Goal: Task Accomplishment & Management: Use online tool/utility

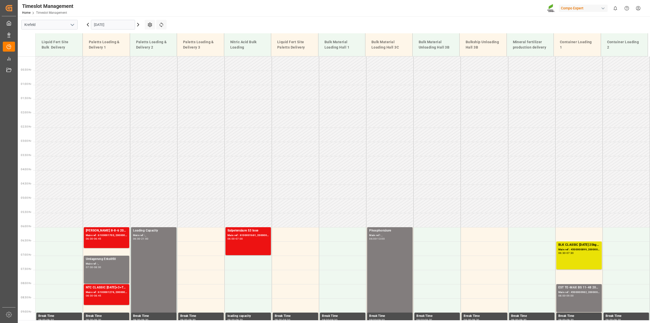
scroll to position [38, 0]
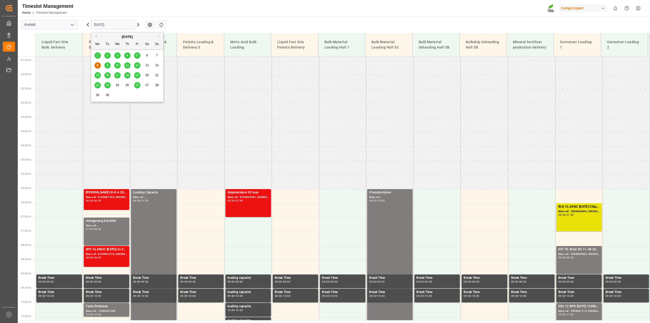
click at [119, 23] on input "[DATE]" at bounding box center [113, 25] width 44 height 10
click at [135, 53] on div "5" at bounding box center [137, 56] width 6 height 6
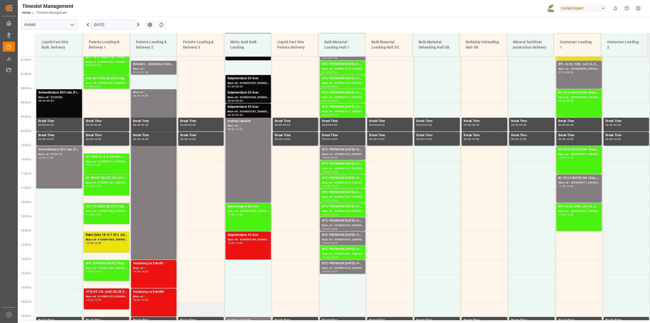
scroll to position [255, 0]
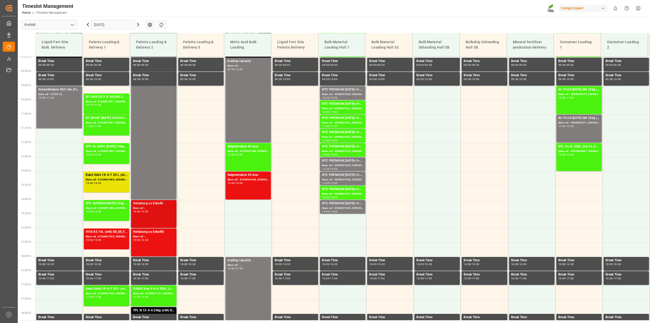
click at [165, 211] on div "14:00 - 15:00" at bounding box center [153, 211] width 41 height 3
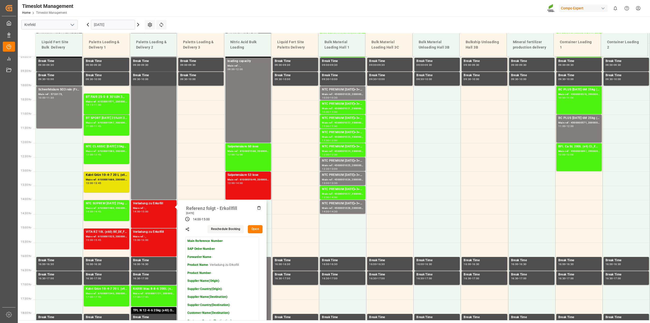
click at [256, 229] on button "Open" at bounding box center [255, 229] width 15 height 8
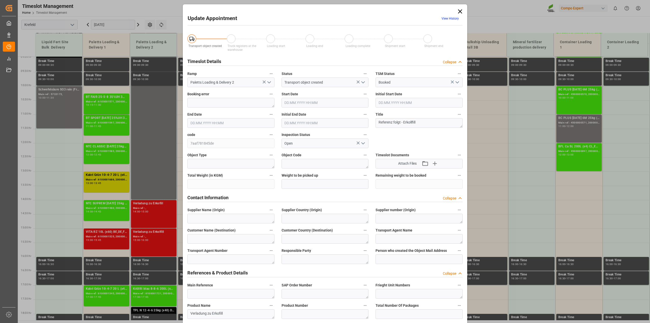
type input "[DATE] 14:00"
type input "[DATE] 15:00"
type input "[DATE] 12:57"
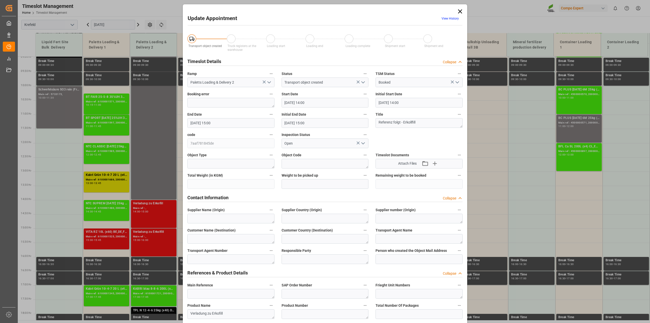
click at [363, 83] on icon "open menu" at bounding box center [363, 82] width 6 height 6
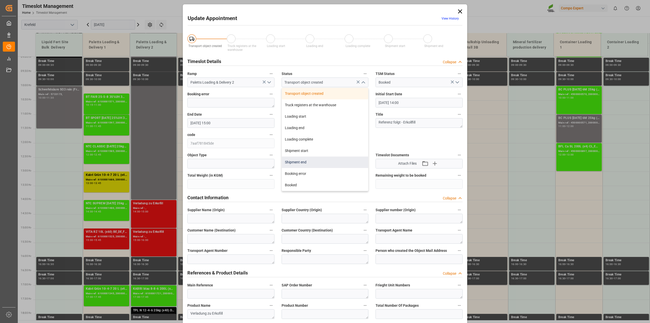
click at [314, 158] on div "Shipment end" at bounding box center [325, 161] width 87 height 11
type input "Shipment end"
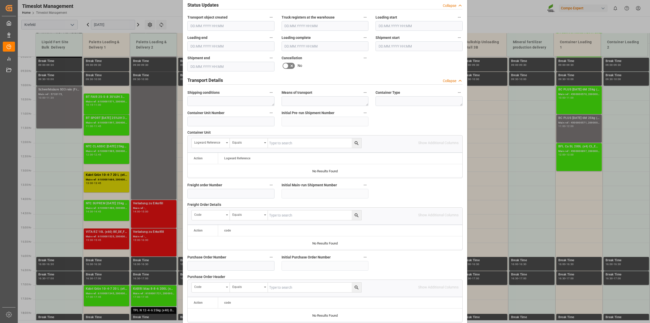
scroll to position [383, 0]
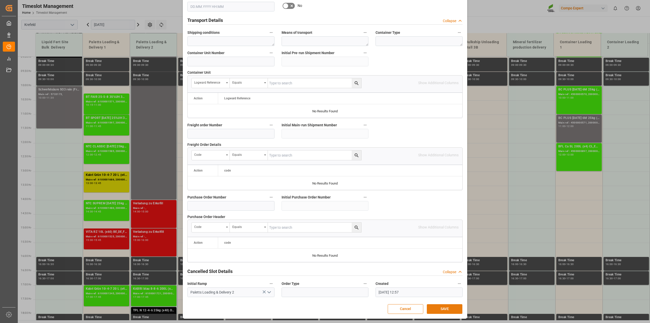
click at [450, 305] on button "SAVE" at bounding box center [445, 309] width 36 height 10
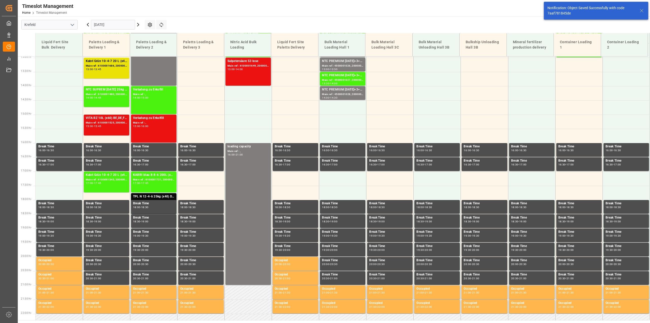
scroll to position [372, 0]
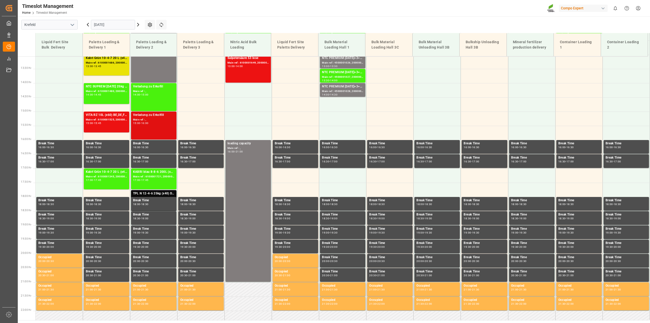
click at [151, 130] on div "Verladung zu Erkolfill Main ref : , 15:00 - 16:00" at bounding box center [153, 126] width 41 height 26
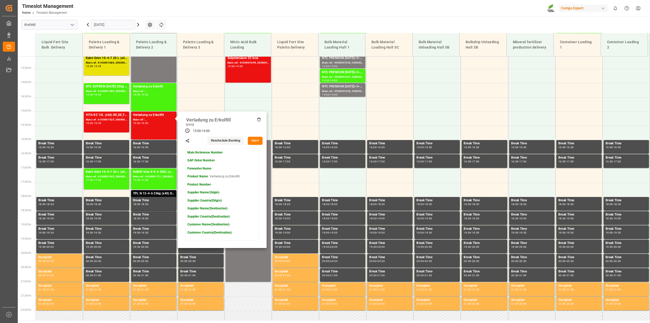
click at [255, 139] on button "Open" at bounding box center [255, 141] width 15 height 8
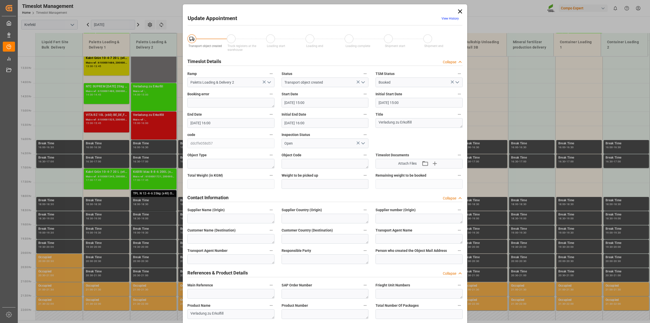
type input "[DATE] 15:00"
type input "[DATE] 16:00"
type input "[DATE] 12:58"
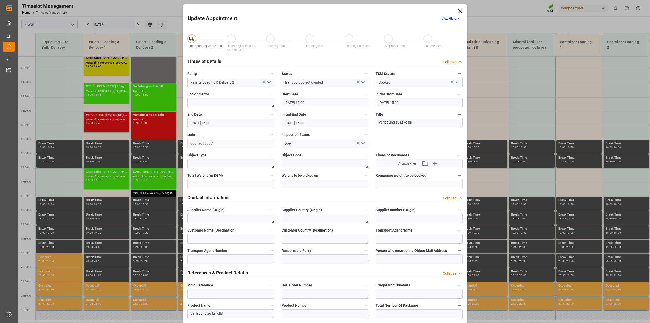
drag, startPoint x: 363, startPoint y: 81, endPoint x: 361, endPoint y: 84, distance: 3.7
click at [363, 81] on icon "open menu" at bounding box center [363, 82] width 6 height 6
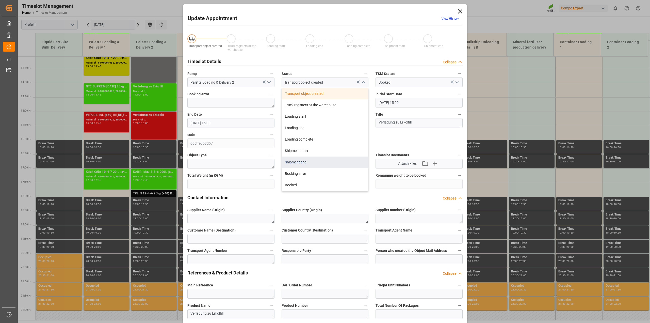
click at [313, 163] on div "Shipment end" at bounding box center [325, 161] width 87 height 11
type input "Shipment end"
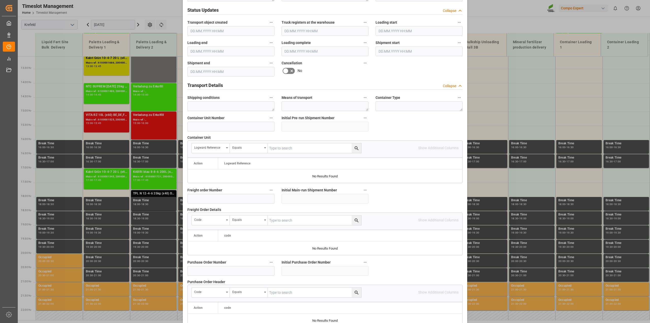
scroll to position [383, 0]
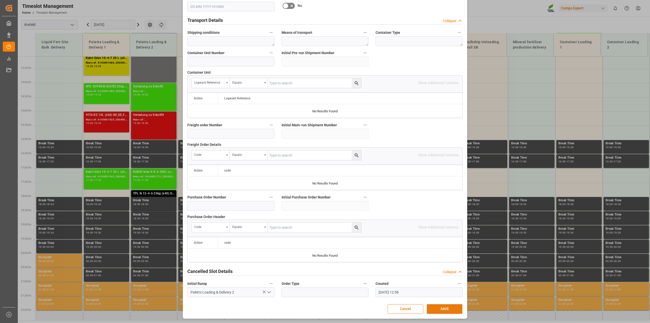
click at [441, 307] on button "SAVE" at bounding box center [445, 309] width 36 height 10
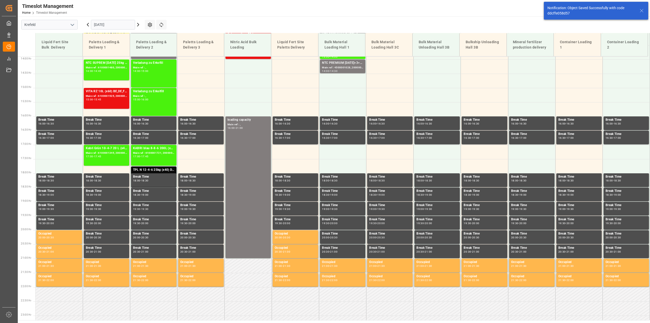
scroll to position [400, 0]
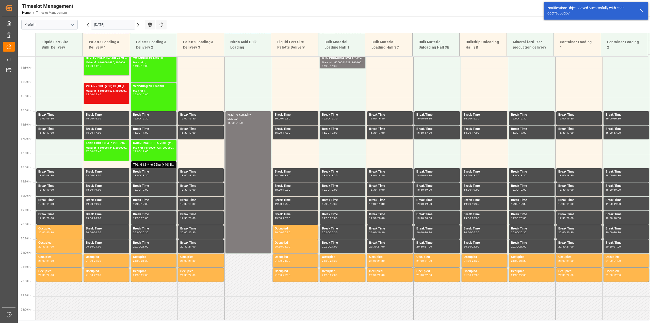
click at [149, 164] on div "TPL N 12-4-6 25kg (x40) D,A,CH" at bounding box center [153, 164] width 41 height 5
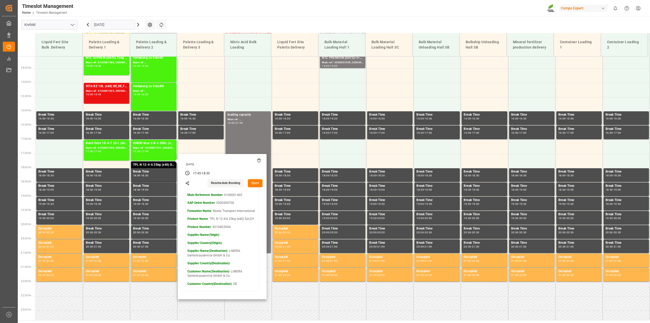
click at [256, 183] on button "Open" at bounding box center [255, 183] width 15 height 8
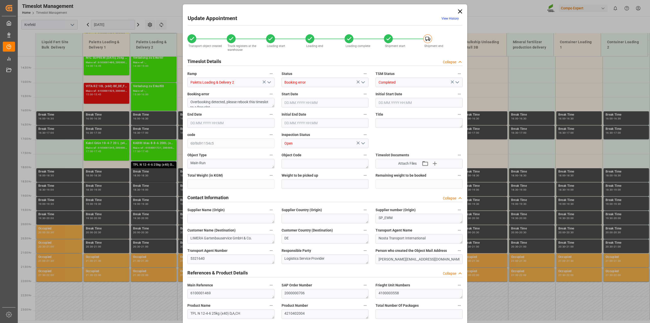
type input "10240"
type input "0"
type input "[DATE] 17:45"
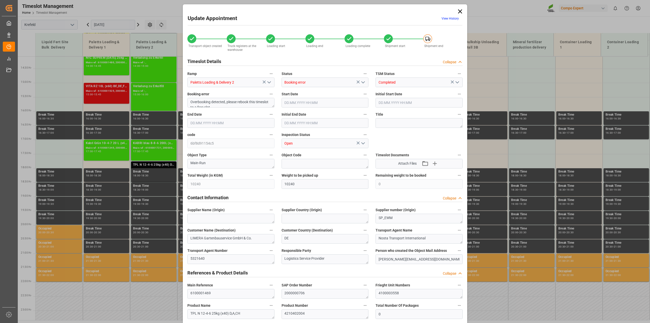
type input "[DATE] 17:45"
type input "[DATE] 18:30"
type input "[DATE] 18:00"
type input "[DATE] 15:36"
type input "[DATE] 09:08"
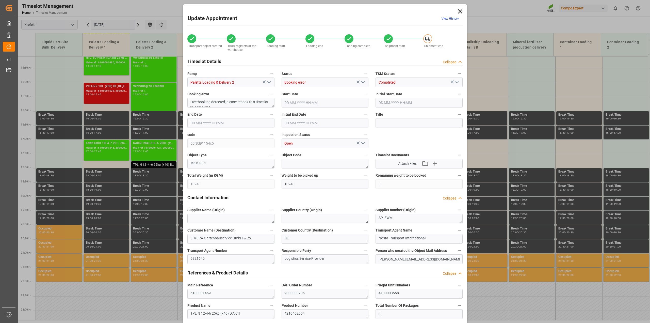
type input "[DATE] 09:08"
type input "[DATE] 10:56"
type input "[DATE] 10:57"
type input "[DATE] 07:23"
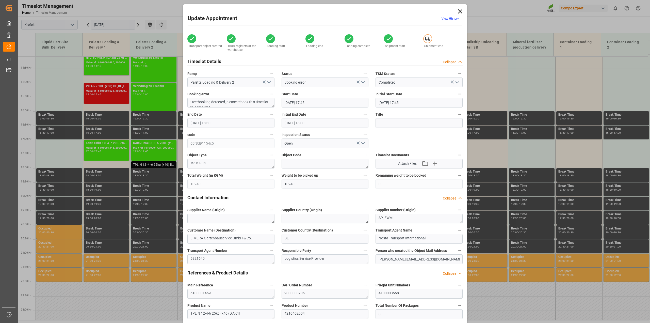
click at [458, 11] on icon at bounding box center [460, 11] width 7 height 7
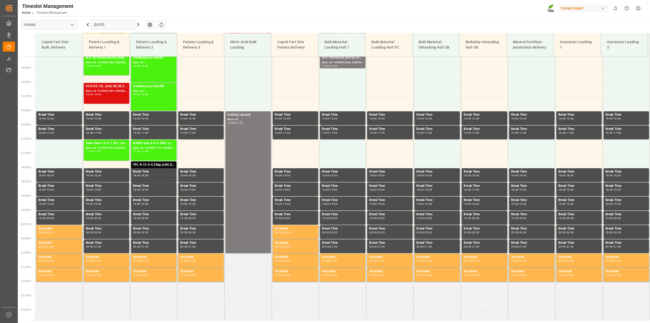
click at [102, 100] on div "VITA RZ 10L (x60) BE,DE,FR,EN,NL,ITBFL AKTIV 3,[DATE] SL 6x2,5L (x48) ITBFL K S…" at bounding box center [106, 93] width 41 height 19
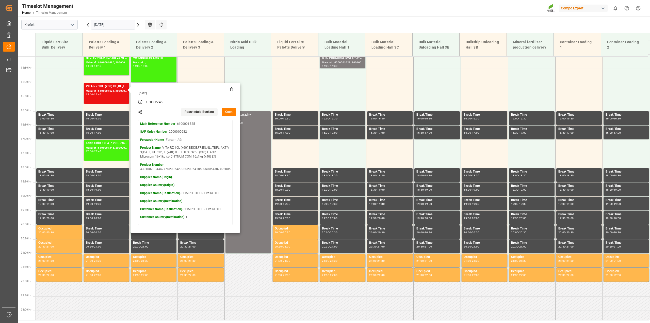
click at [267, 22] on main "[GEOGRAPHIC_DATA] [DATE] Settings Refresh Time Slots Liquid Fert Site Bulk Deli…" at bounding box center [333, 168] width 631 height 304
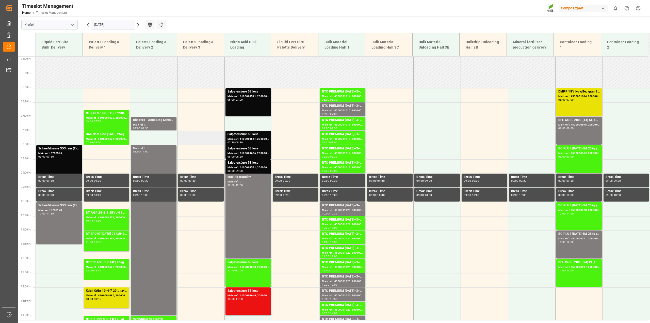
scroll to position [178, 0]
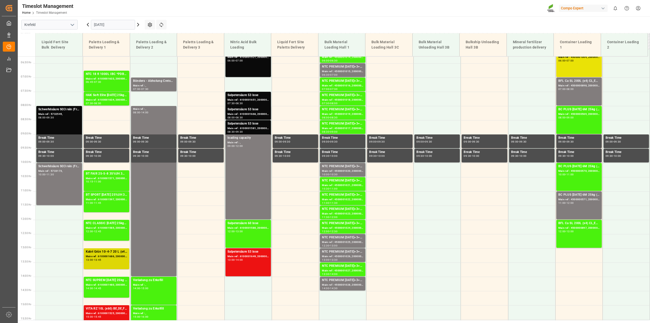
click at [110, 256] on div "Main ref : 6100001686, 2000000959;2000000887 2000000887 2000000959 2000001327;2…" at bounding box center [106, 256] width 41 height 4
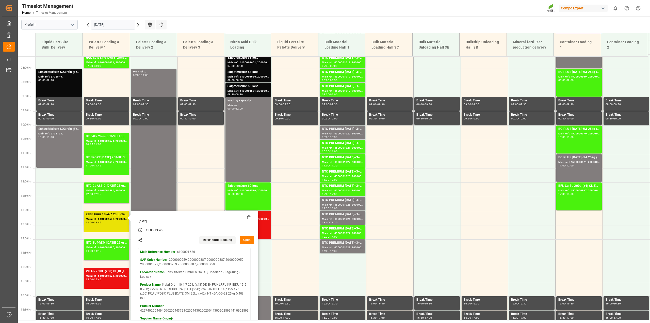
scroll to position [242, 0]
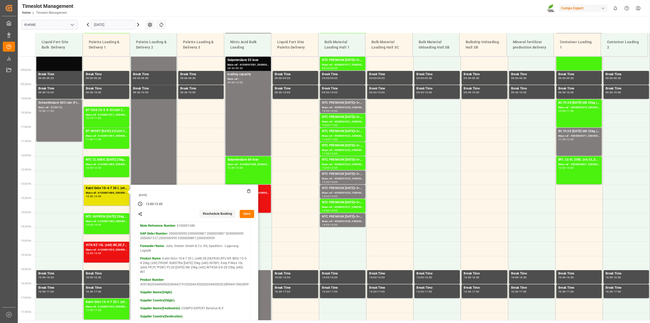
click at [372, 5] on div "Timeslot Management Home Timeslot Management Compo Expert 0 Notifications Only …" at bounding box center [332, 8] width 636 height 16
